Goal: Task Accomplishment & Management: Use online tool/utility

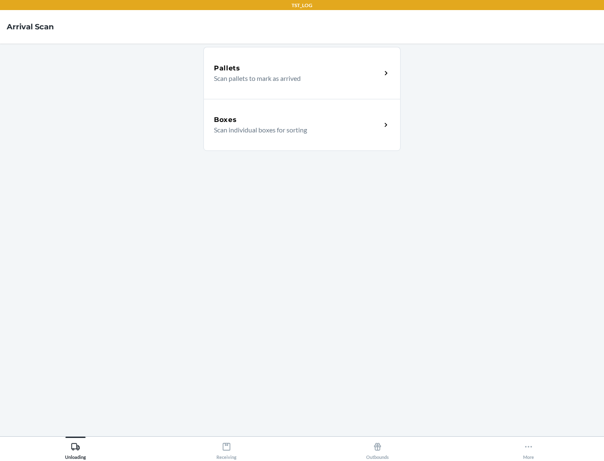
click at [297, 120] on div "Boxes" at bounding box center [297, 120] width 167 height 10
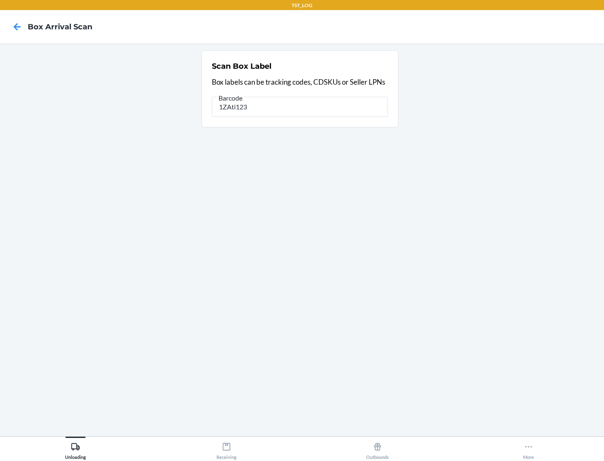
type input "1ZAti123"
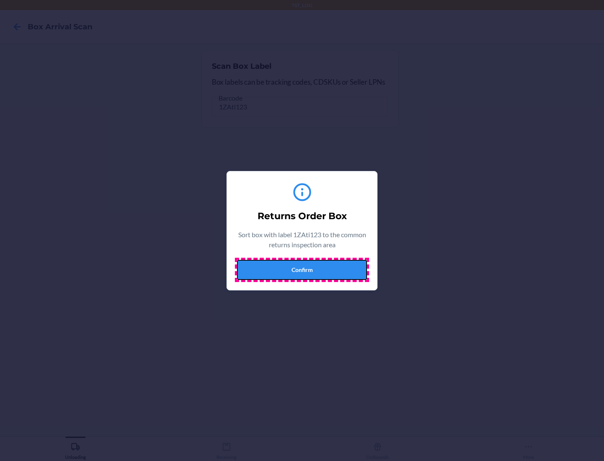
click at [302, 270] on button "Confirm" at bounding box center [302, 270] width 130 height 20
